Goal: Navigation & Orientation: Find specific page/section

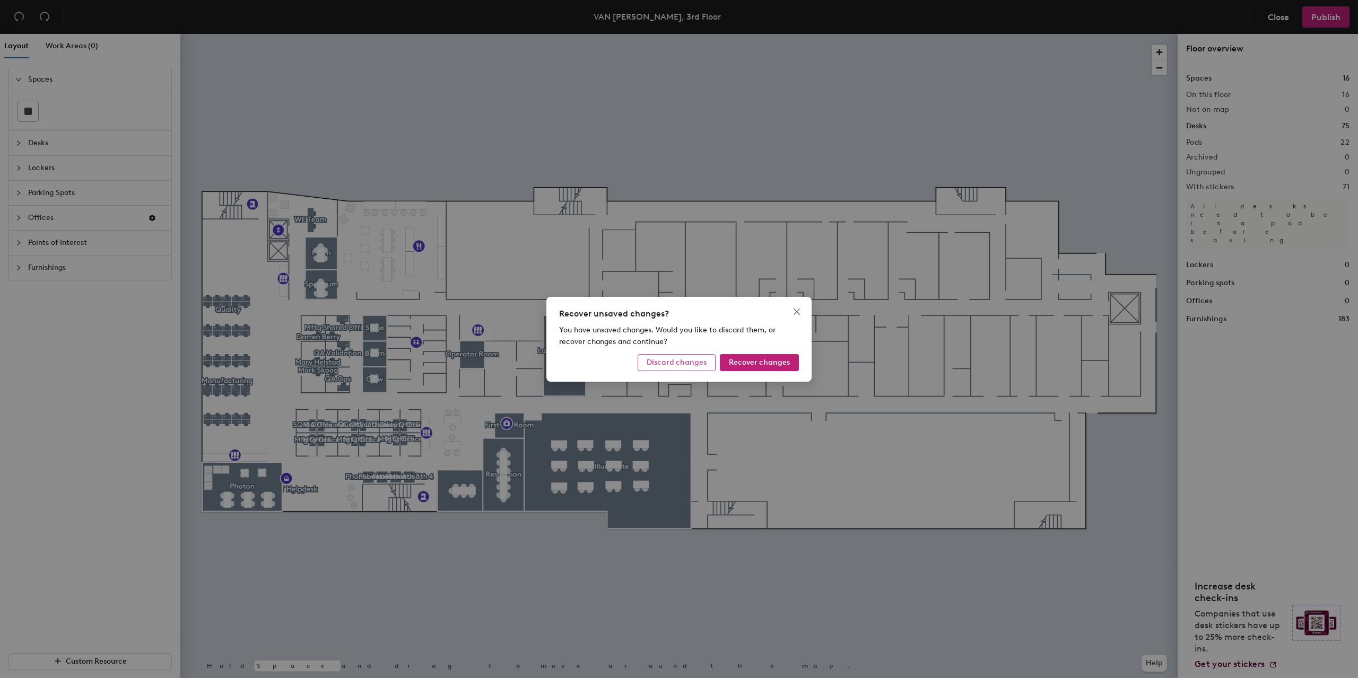
click at [678, 363] on span "Discard changes" at bounding box center [677, 362] width 60 height 9
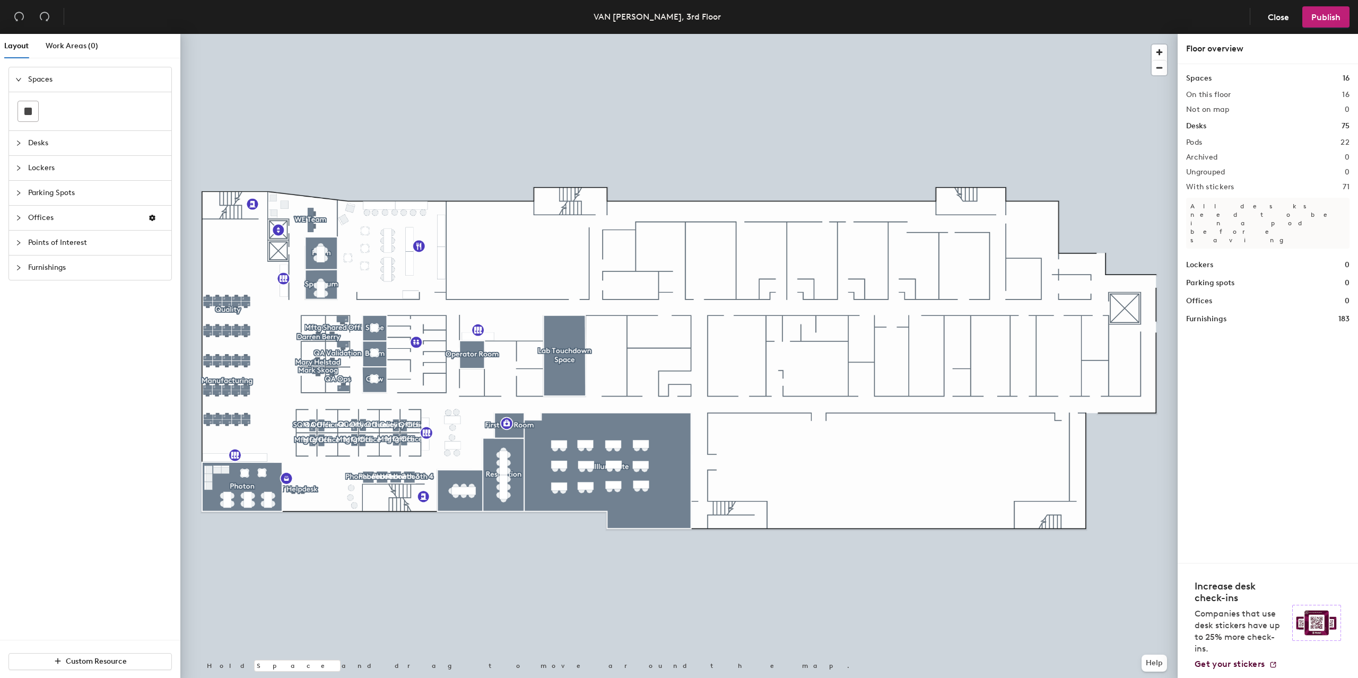
click at [75, 147] on span "Desks" at bounding box center [96, 143] width 137 height 24
